Goal: Task Accomplishment & Management: Manage account settings

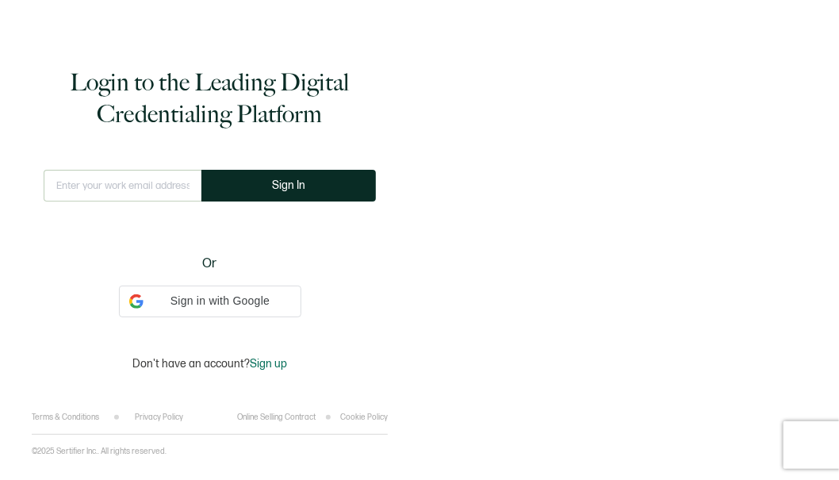
click at [138, 171] on input "text" at bounding box center [123, 186] width 158 height 32
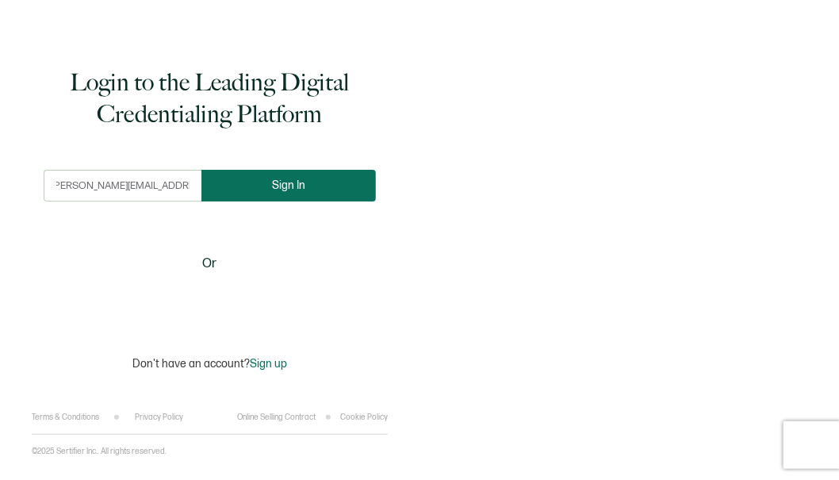
type input "[PERSON_NAME][EMAIL_ADDRESS][PERSON_NAME][DOMAIN_NAME]"
click at [229, 186] on button "Sign In" at bounding box center [288, 186] width 174 height 32
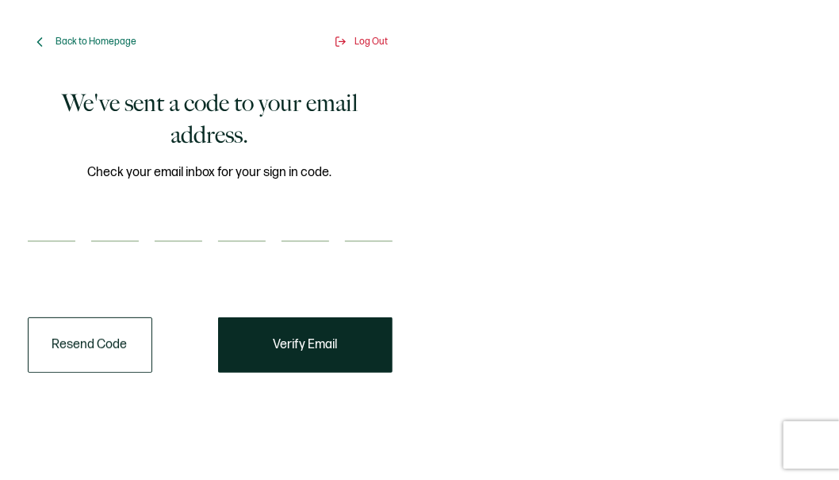
click at [44, 213] on input "number" at bounding box center [52, 226] width 48 height 32
paste input "6"
type input "6"
type input "0"
type input "4"
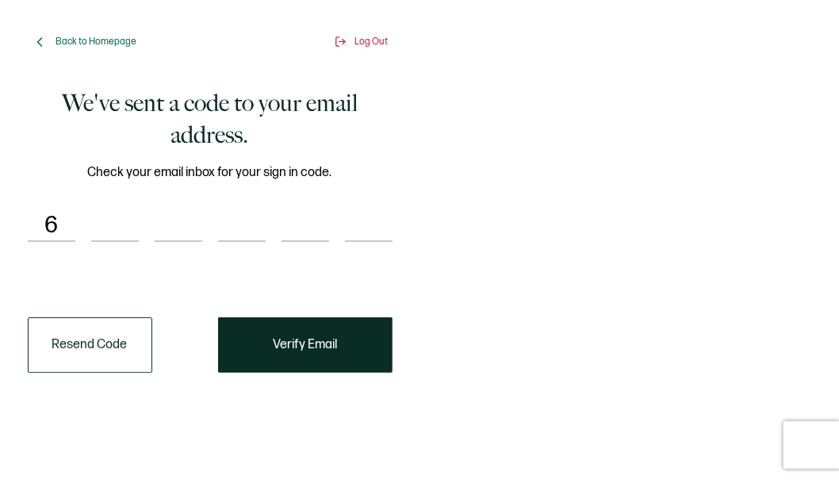
type input "5"
type input "9"
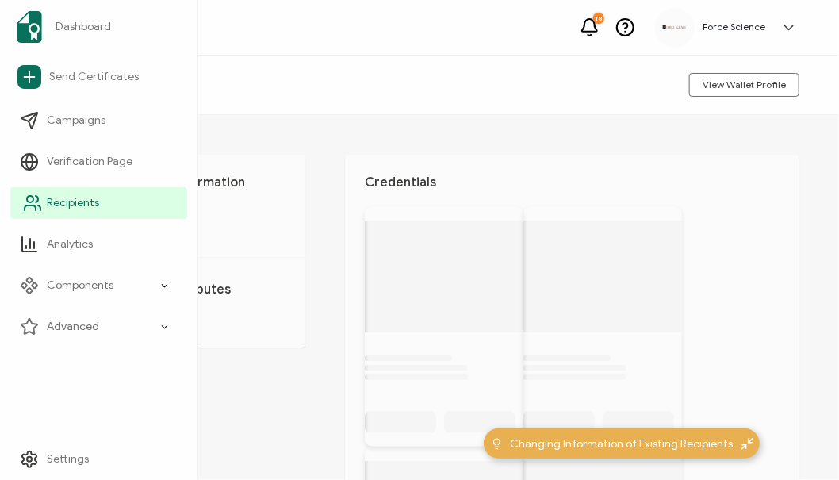
click at [64, 200] on span "Recipients" at bounding box center [73, 203] width 52 height 16
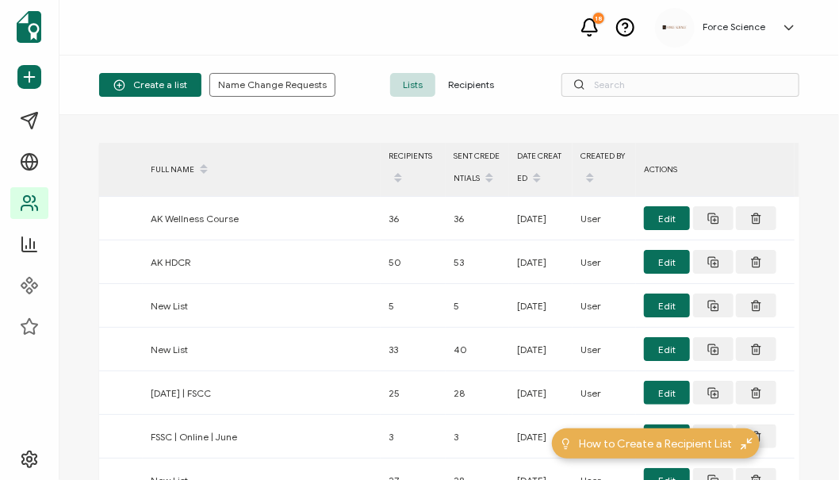
click at [461, 82] on span "Recipients" at bounding box center [470, 85] width 71 height 24
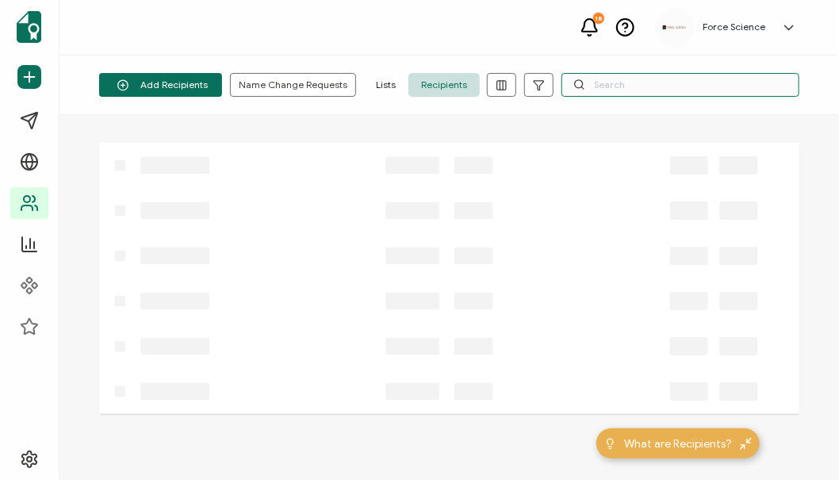
click at [609, 83] on input "text" at bounding box center [680, 85] width 238 height 24
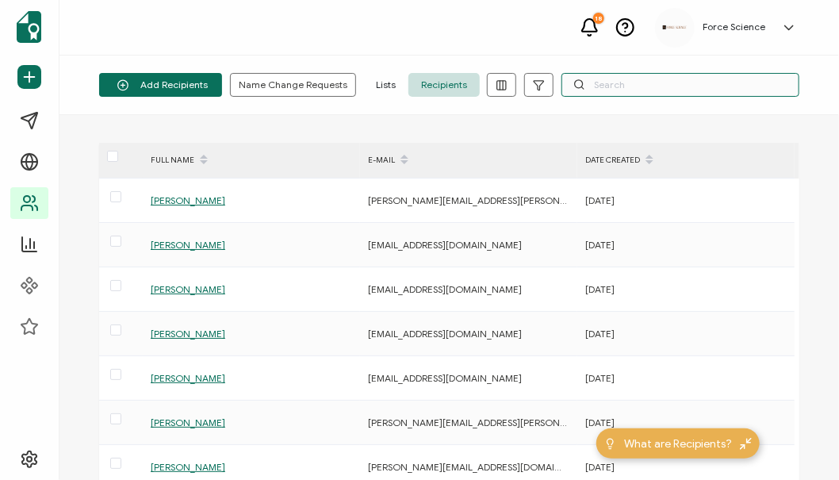
paste input "[EMAIL_ADDRESS][DOMAIN_NAME]"
type input "[EMAIL_ADDRESS][DOMAIN_NAME]"
